Goal: Task Accomplishment & Management: Complete application form

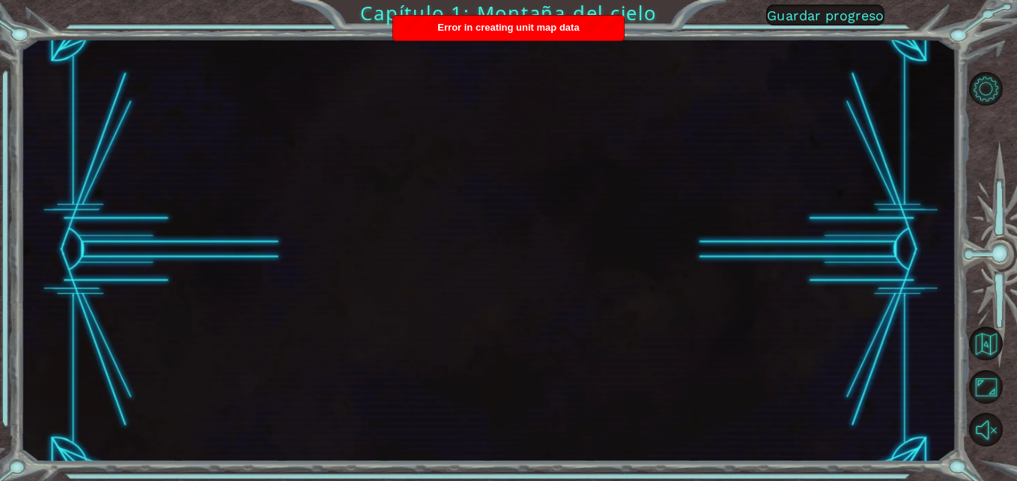
click at [818, 8] on span "Guardar progreso" at bounding box center [826, 15] width 118 height 16
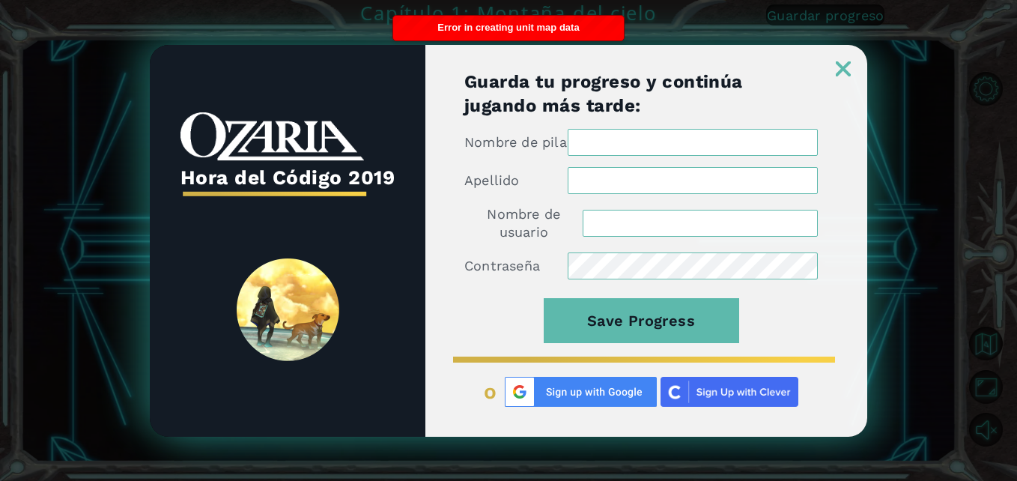
type input "[PERSON_NAME]"
click at [841, 73] on div "Guarda tu progreso y continúa jugando más tarde: Nombre de pila Apellido Nombre…" at bounding box center [646, 253] width 442 height 367
click at [833, 55] on link at bounding box center [843, 59] width 48 height 12
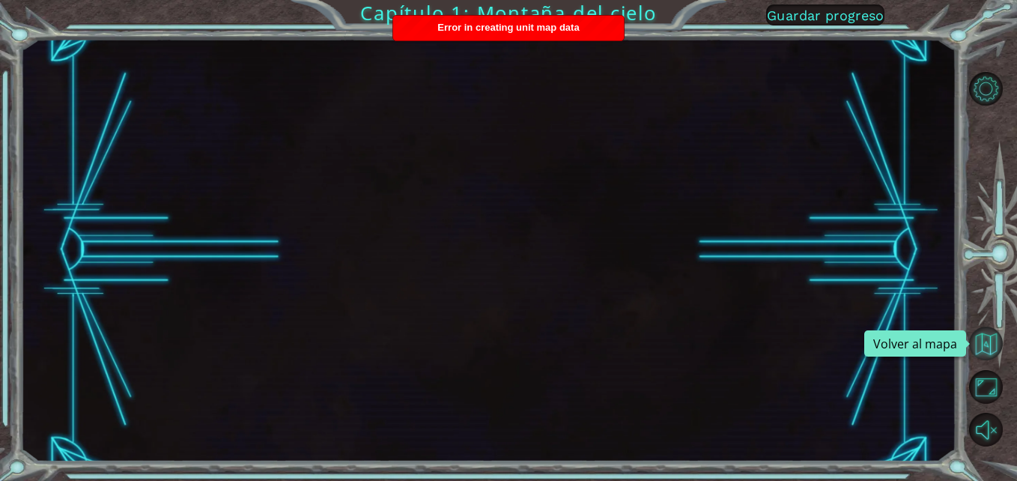
click at [983, 341] on button "Volver al mapa" at bounding box center [986, 343] width 34 height 34
click at [980, 341] on button "Volver al mapa" at bounding box center [986, 343] width 34 height 34
click at [992, 341] on button "Volver al mapa" at bounding box center [986, 343] width 34 height 34
click at [991, 341] on button "Volver al mapa" at bounding box center [986, 343] width 34 height 34
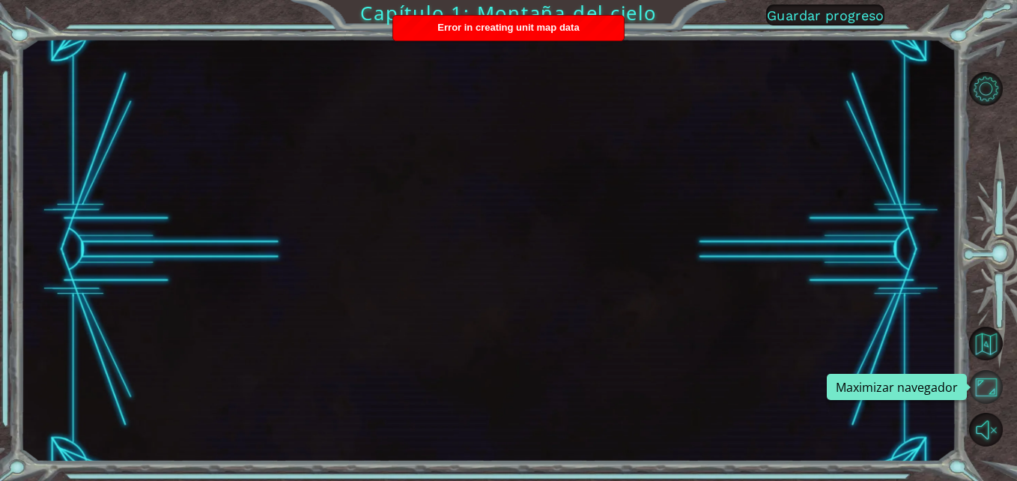
click at [975, 381] on button "Maximizar navegador" at bounding box center [986, 387] width 34 height 34
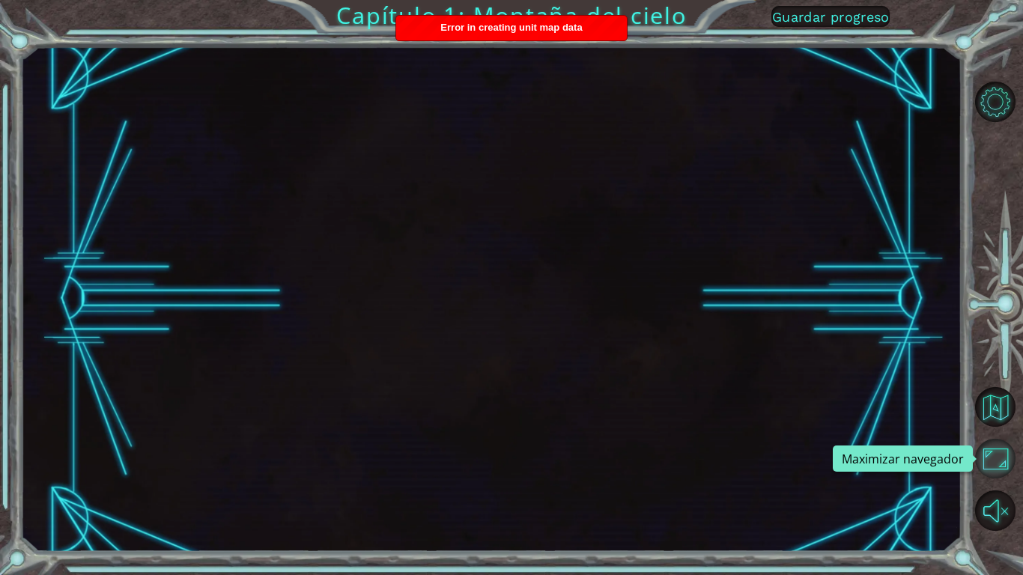
click at [999, 449] on button "Maximizar navegador" at bounding box center [995, 459] width 40 height 40
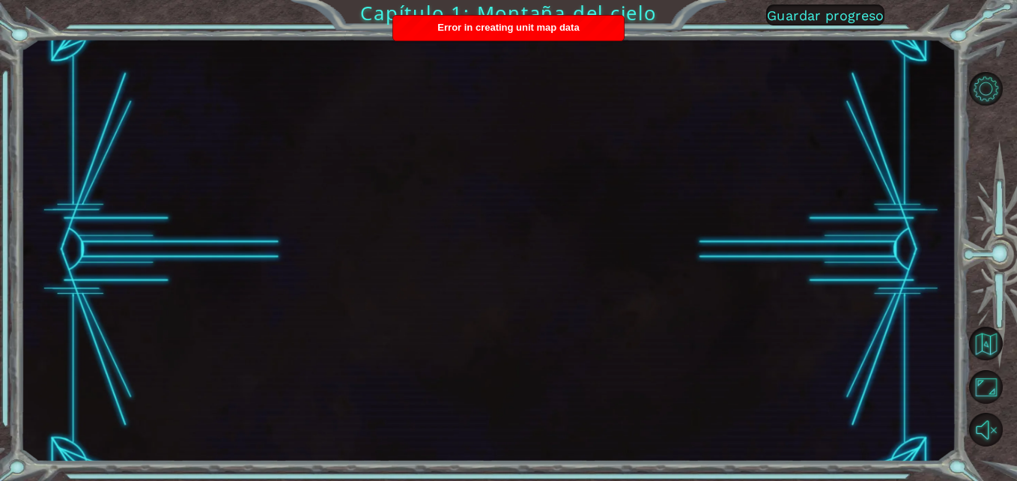
click at [807, 21] on span "Guardar progreso" at bounding box center [826, 15] width 118 height 16
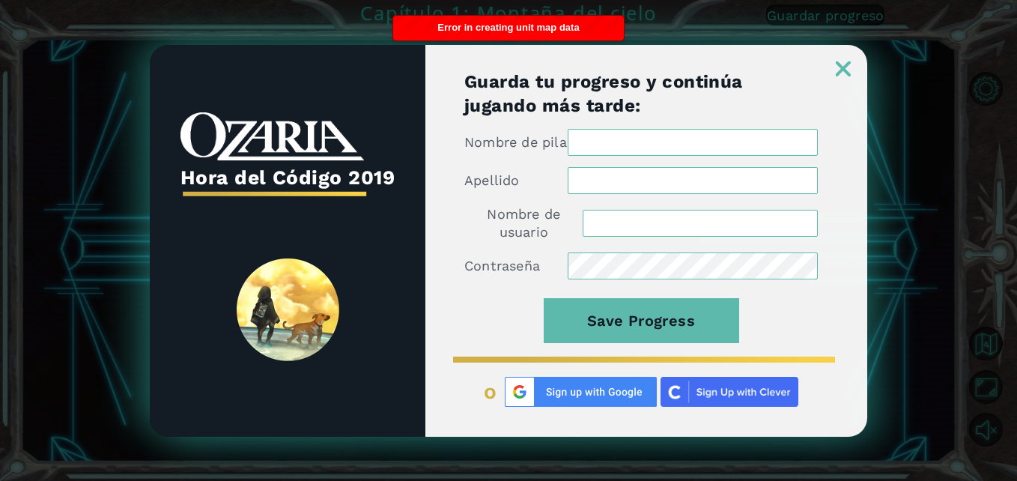
type input "[PERSON_NAME]"
click at [740, 149] on input "Nombre de pila" at bounding box center [692, 142] width 250 height 27
type input "[PERSON_NAME]"
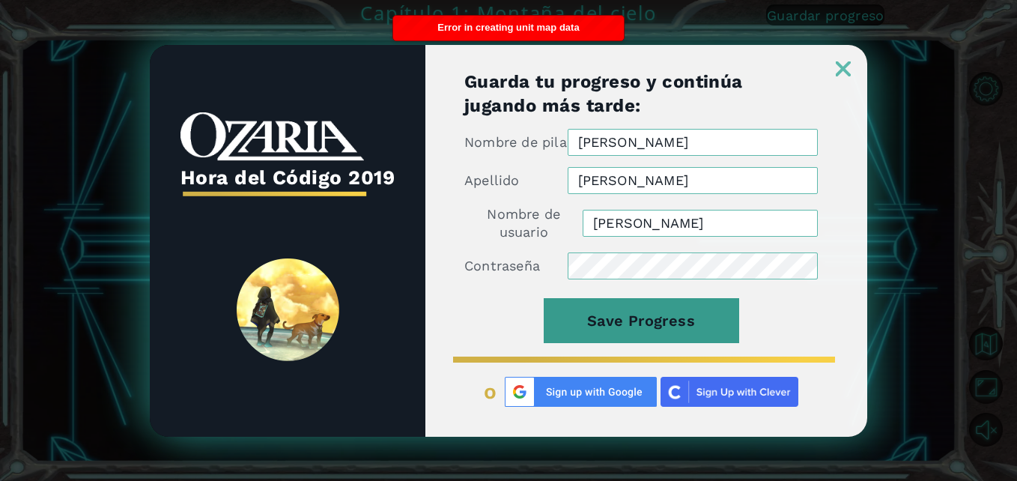
click at [642, 319] on button "Save Progress" at bounding box center [641, 320] width 195 height 45
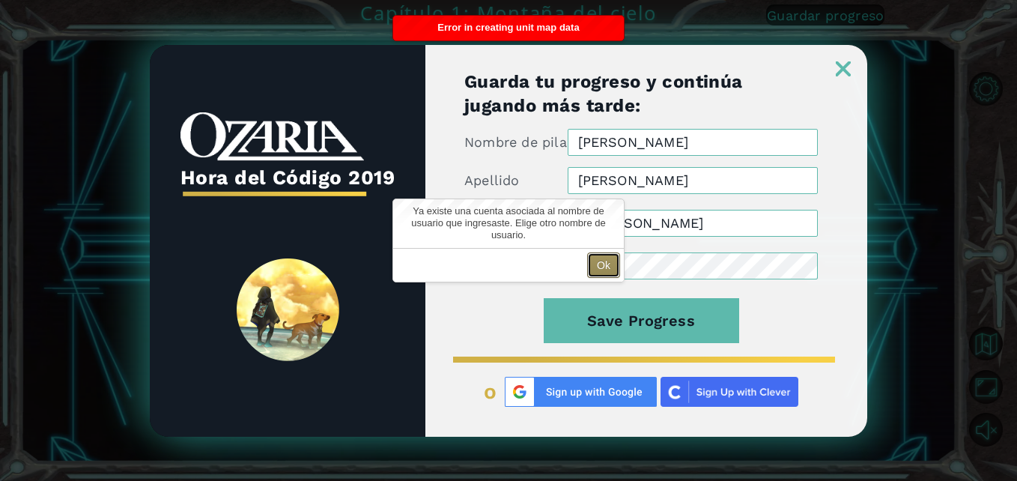
click at [603, 256] on button "Ok" at bounding box center [603, 264] width 33 height 25
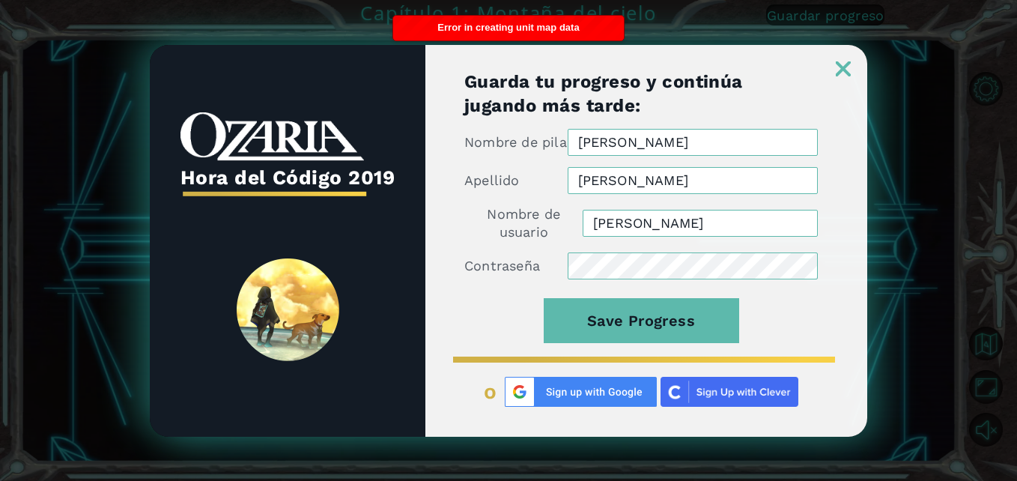
click at [844, 70] on img at bounding box center [843, 68] width 15 height 15
